Goal: Task Accomplishment & Management: Complete application form

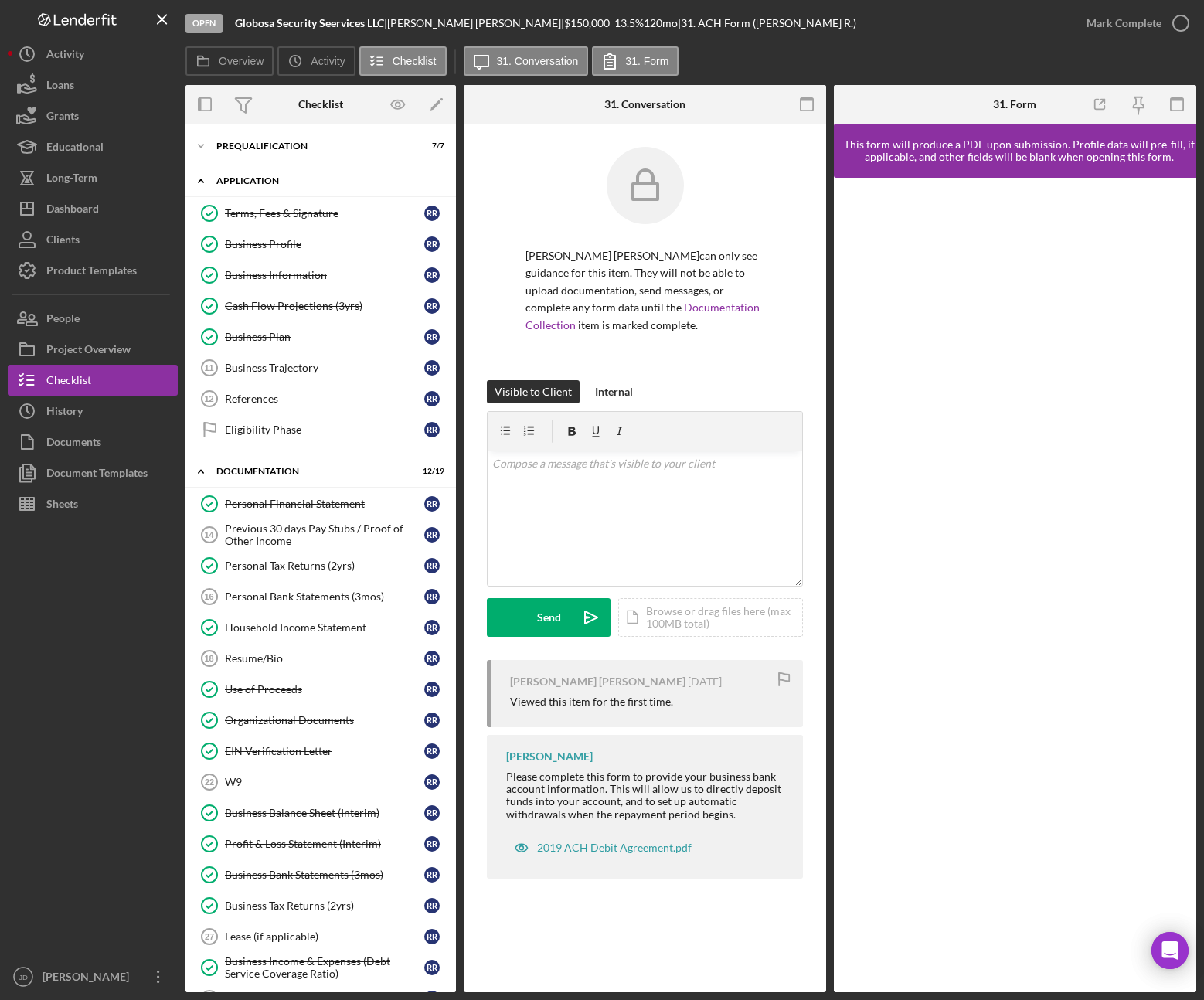
click at [199, 181] on polyline at bounding box center [200, 181] width 4 height 3
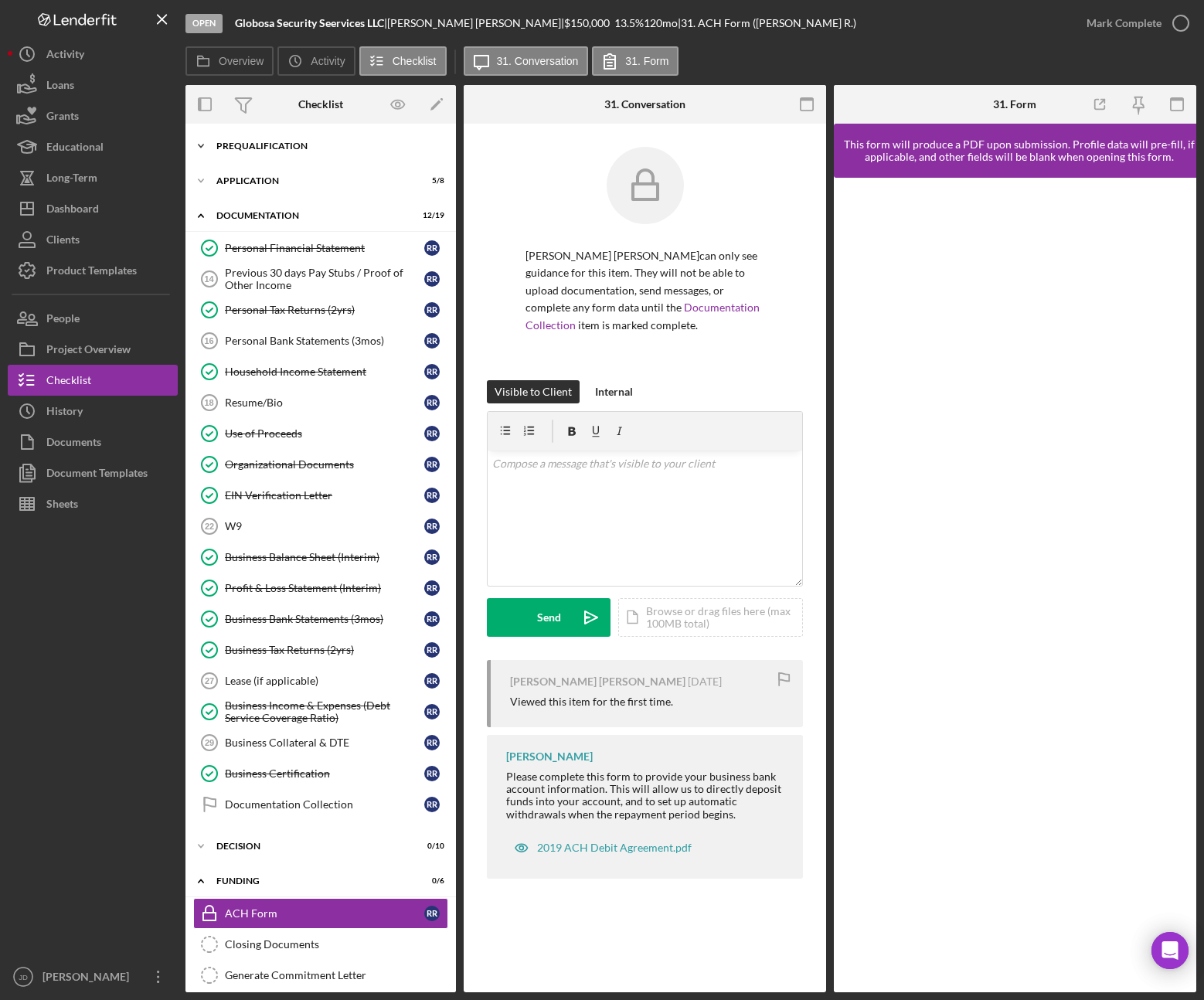
click at [202, 145] on polyline at bounding box center [200, 146] width 4 height 3
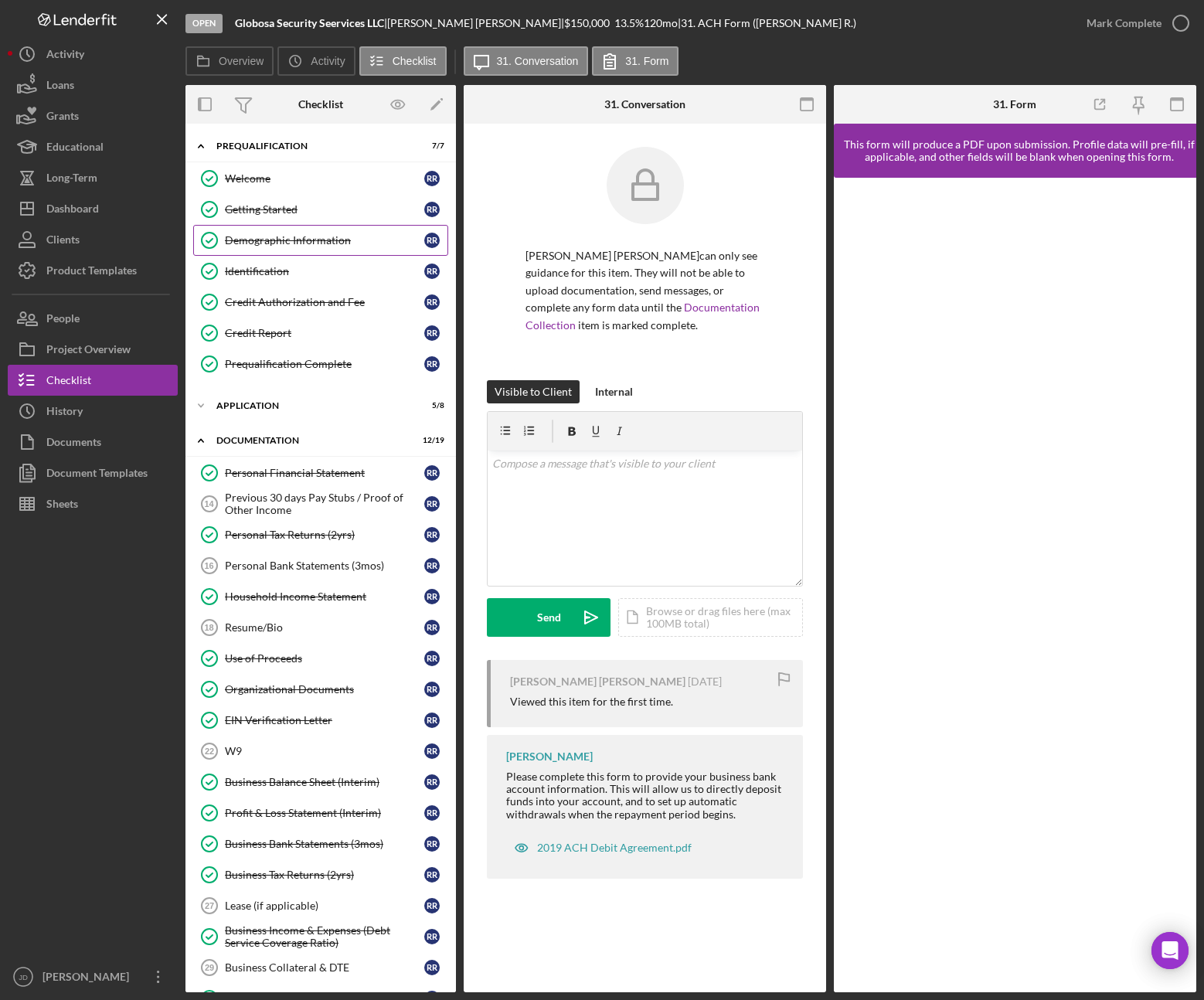
click at [259, 236] on div "Demographic Information" at bounding box center [325, 240] width 199 height 12
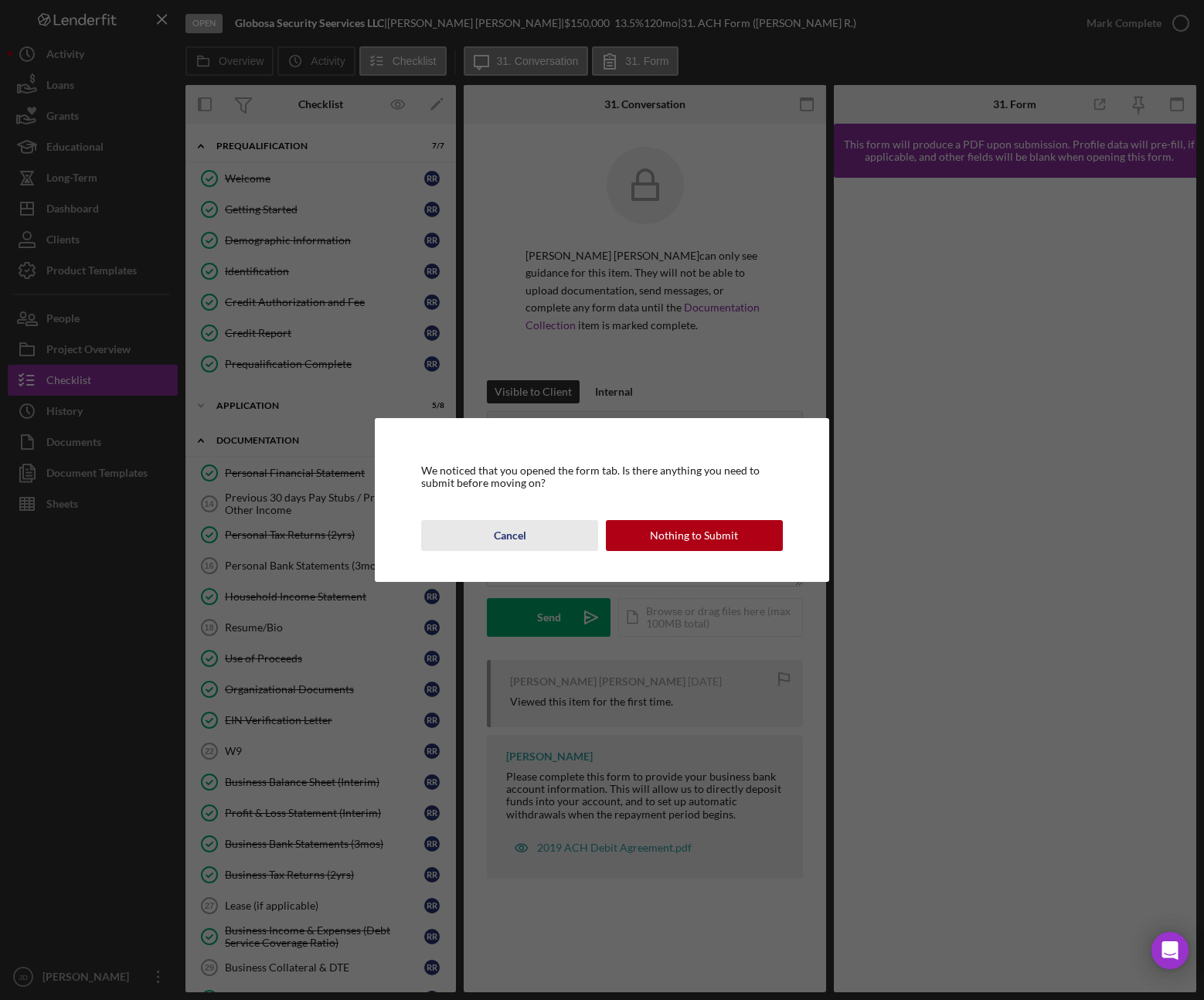
click at [516, 537] on div "Cancel" at bounding box center [510, 536] width 33 height 31
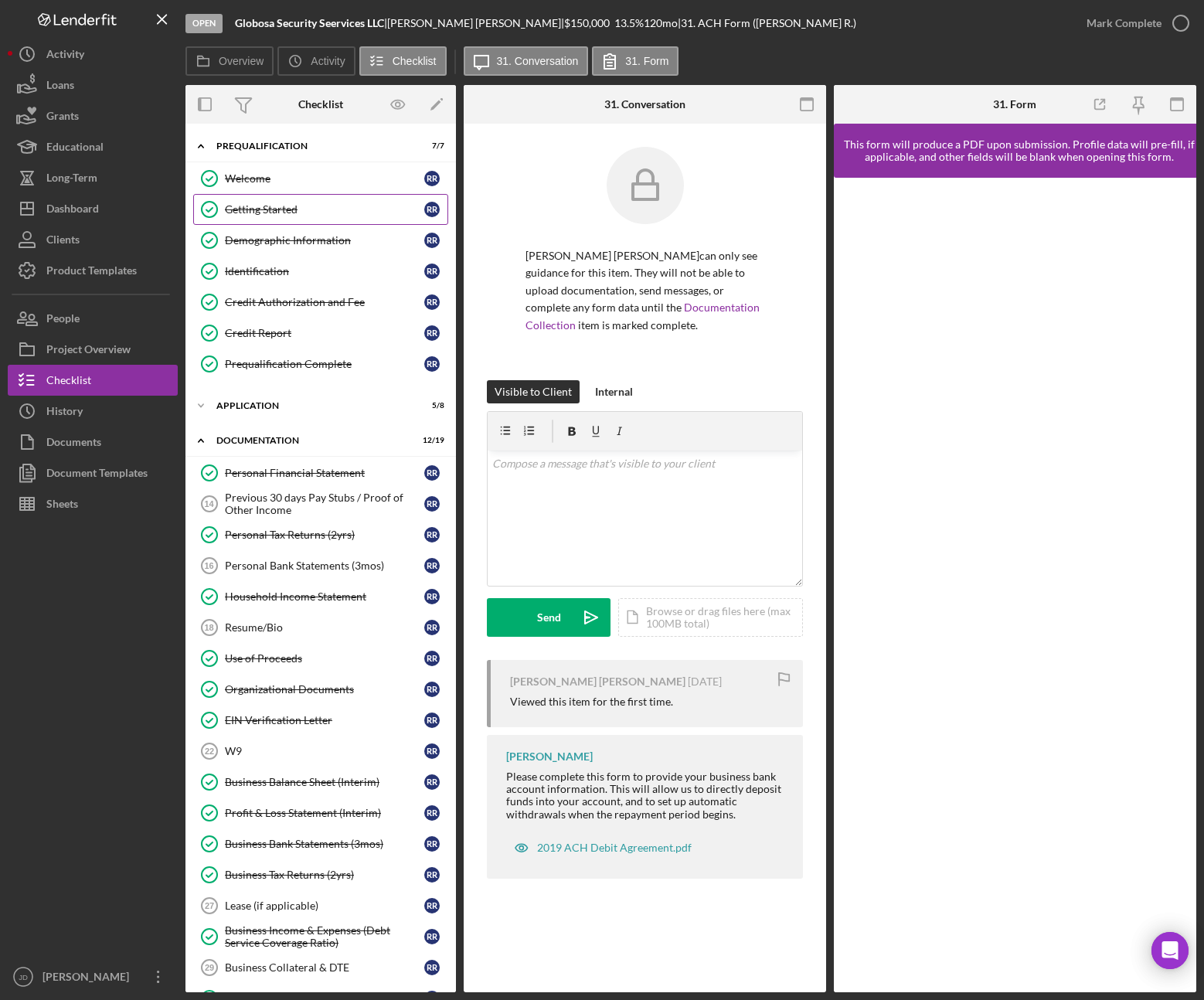
click at [263, 217] on link "Getting Started Getting Started R R" at bounding box center [321, 210] width 255 height 31
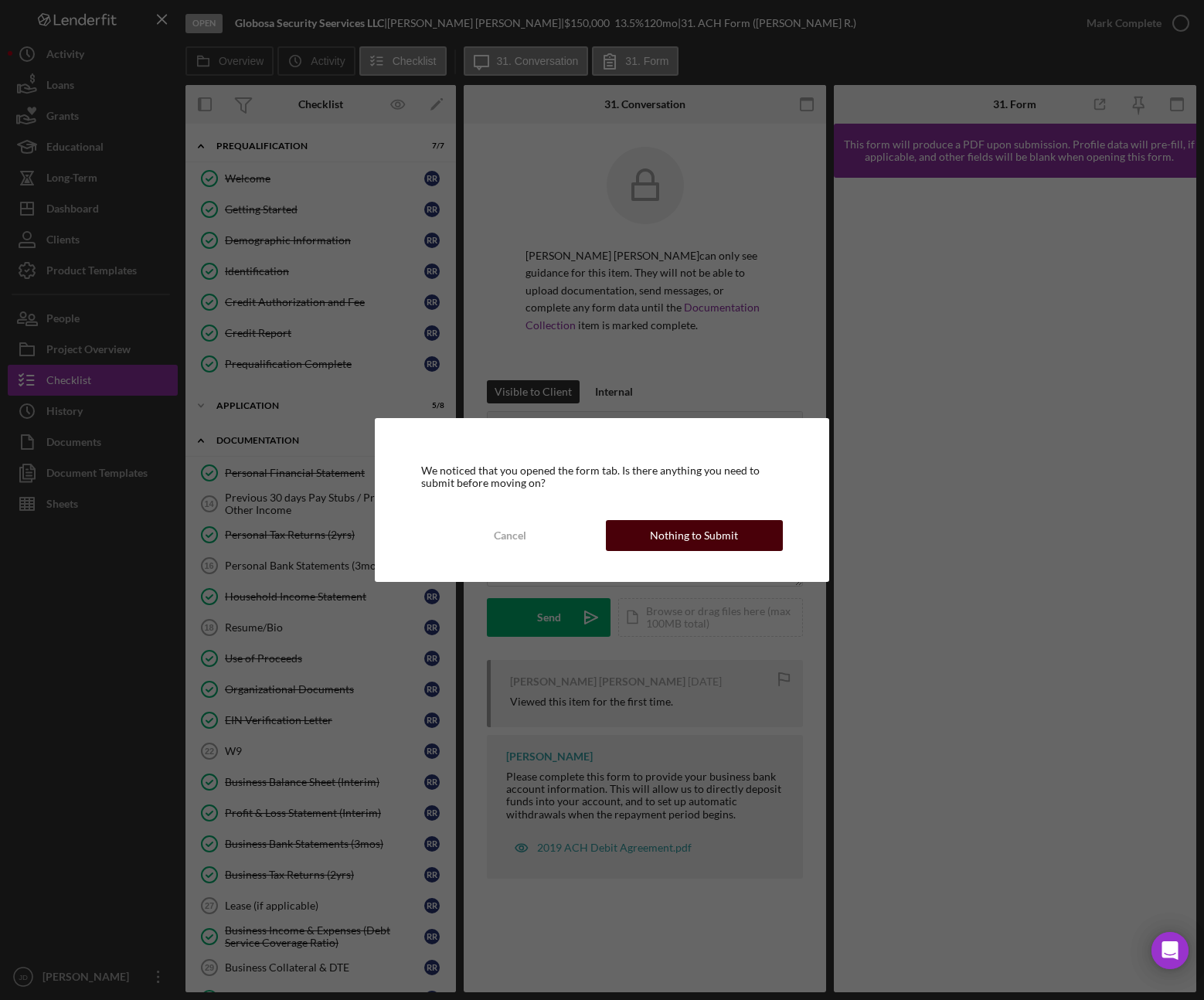
click at [680, 536] on div "Nothing to Submit" at bounding box center [694, 536] width 88 height 31
